Goal: Task Accomplishment & Management: Manage account settings

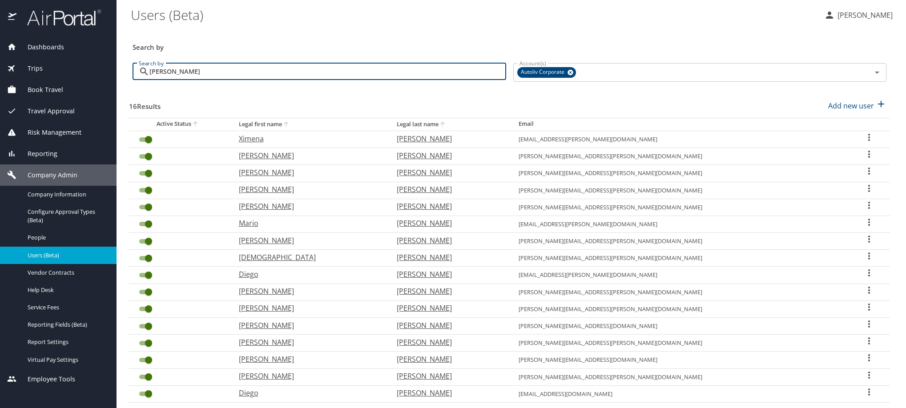
type input "ramirez"
click at [863, 194] on icon "User Search Table" at bounding box center [868, 188] width 11 height 11
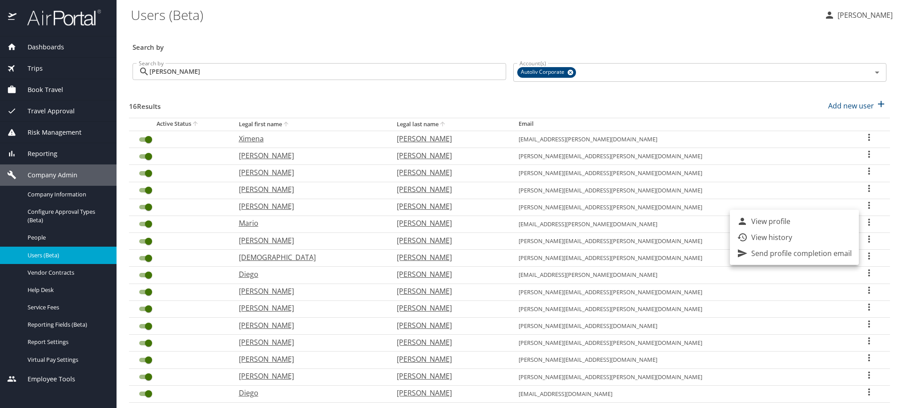
click at [814, 229] on li "View profile" at bounding box center [794, 221] width 129 height 16
select select "US"
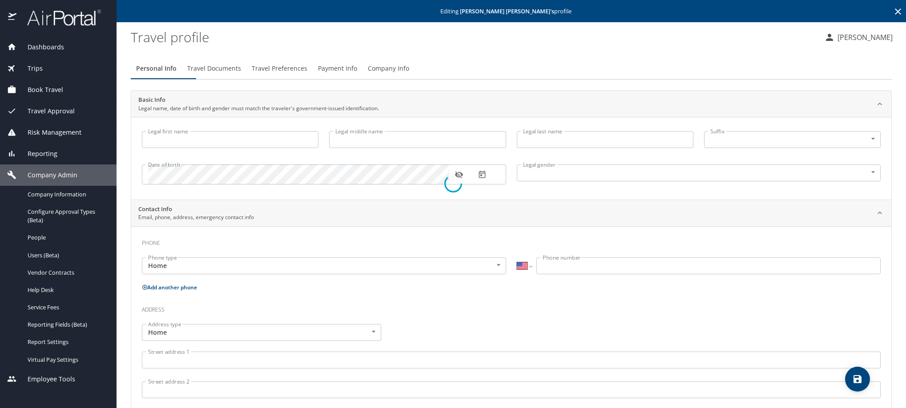
type input "[PERSON_NAME]"
type input "ALFONSO"
type input "RAMIREZ MOSQUEDA"
type input "Male"
type input "Jessica"
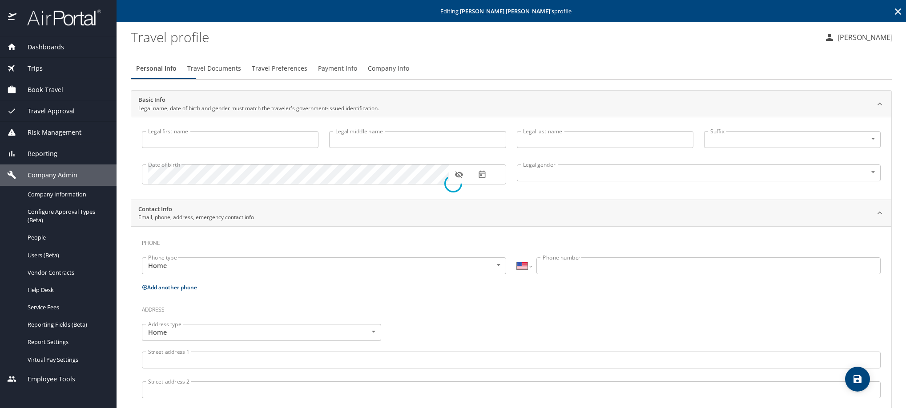
type input "Ramirez"
select select "MX"
type input "664 109 5566"
type input "jessicaort234@outlook.com"
select select "MX"
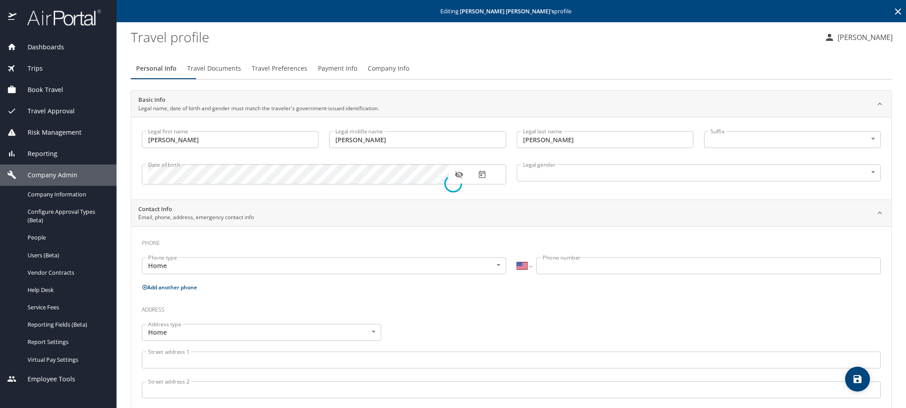
select select "MX"
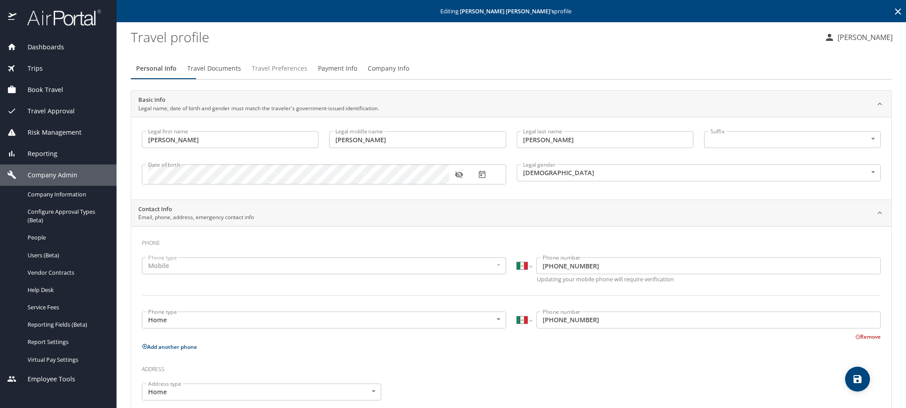
click at [307, 74] on span "Travel Preferences" at bounding box center [280, 68] width 56 height 11
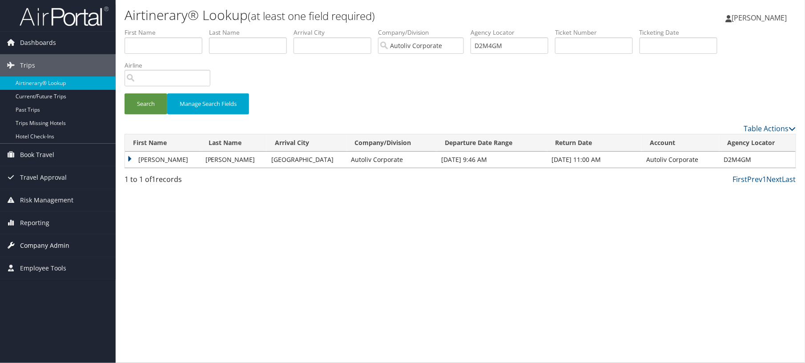
click at [40, 245] on span "Company Admin" at bounding box center [44, 245] width 49 height 22
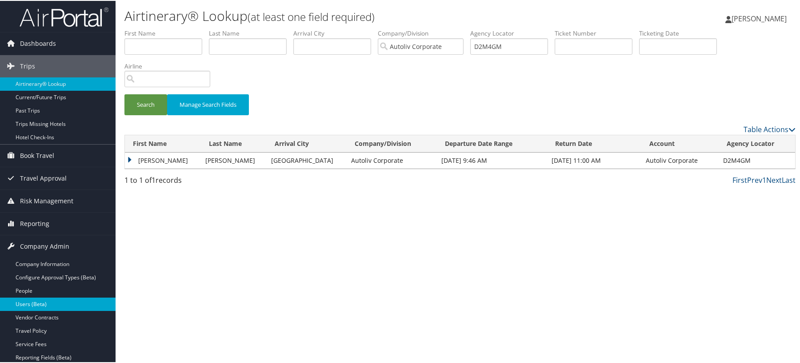
click at [29, 301] on link "Users (Beta)" at bounding box center [58, 303] width 116 height 13
